Goal: Book appointment/travel/reservation

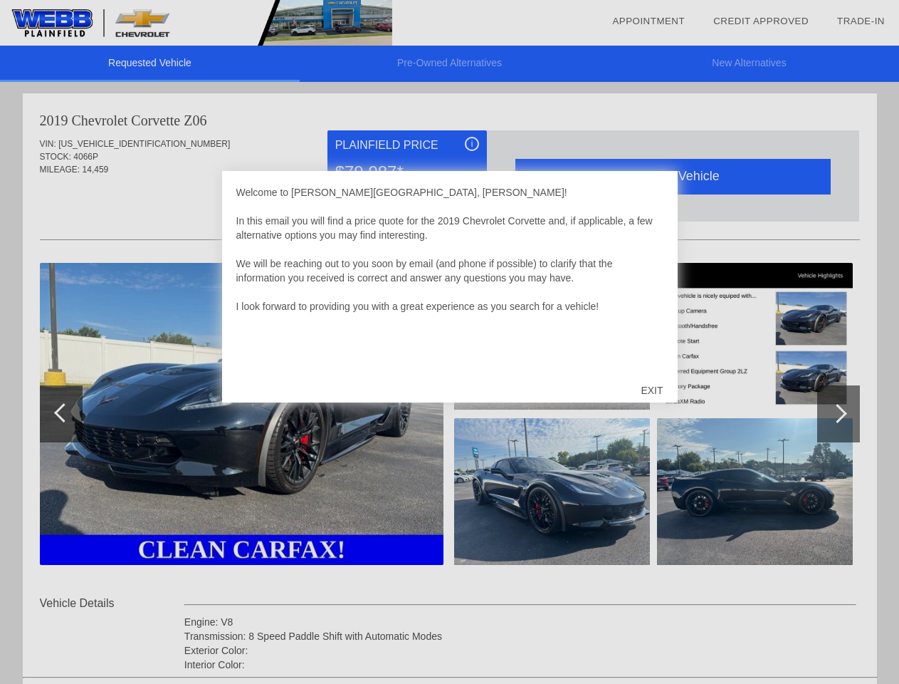
click at [649, 21] on link "Appointment" at bounding box center [648, 21] width 73 height 11
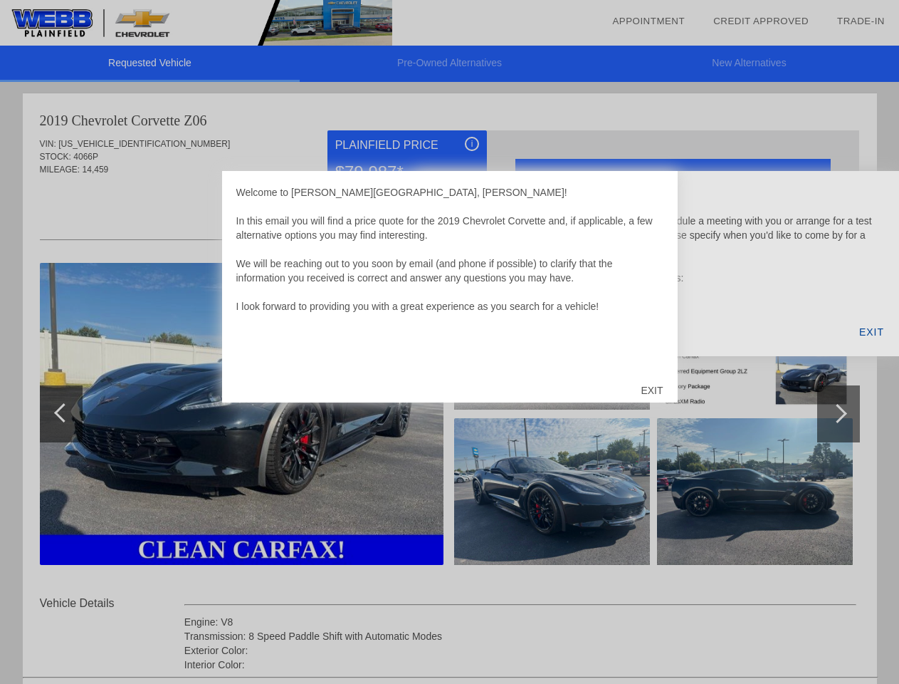
click at [652, 390] on div "EXIT" at bounding box center [652, 390] width 51 height 43
